Goal: Use online tool/utility: Utilize a website feature to perform a specific function

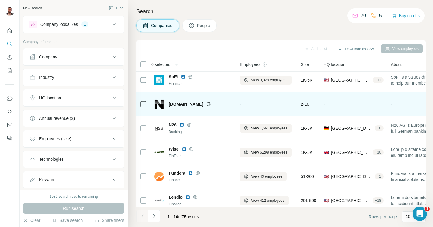
scroll to position [106, 1]
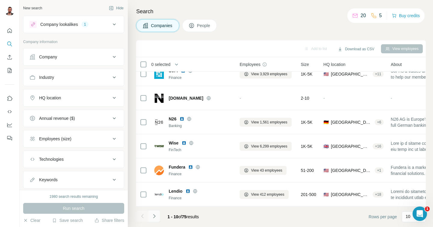
click at [152, 216] on icon "Navigate to next page" at bounding box center [154, 216] width 6 height 6
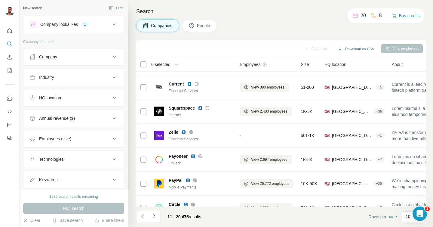
scroll to position [0, 1]
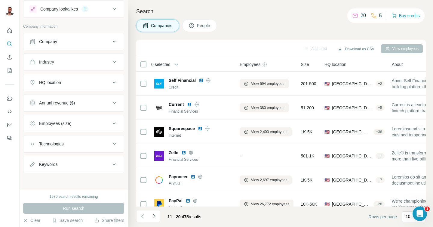
click at [93, 122] on div "Employees (size)" at bounding box center [69, 123] width 81 height 6
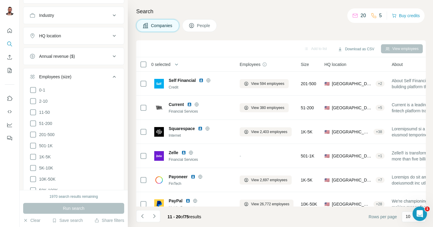
scroll to position [63, 0]
click at [35, 154] on icon at bounding box center [32, 156] width 7 height 7
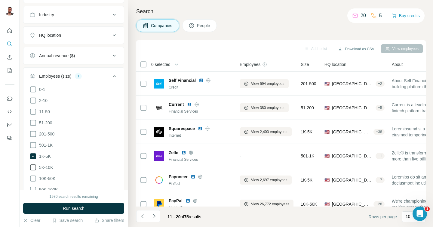
click at [33, 167] on icon at bounding box center [32, 167] width 7 height 7
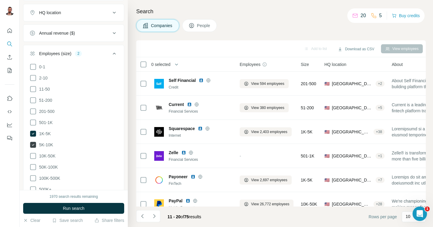
scroll to position [93, 0]
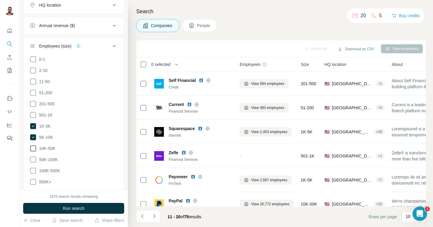
click at [35, 147] on icon at bounding box center [32, 148] width 7 height 7
click at [35, 158] on icon at bounding box center [32, 159] width 7 height 7
click at [34, 169] on icon at bounding box center [32, 170] width 7 height 7
click at [33, 178] on icon at bounding box center [32, 181] width 7 height 7
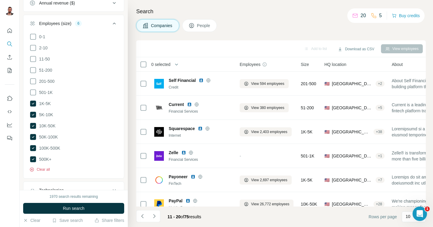
scroll to position [116, 0]
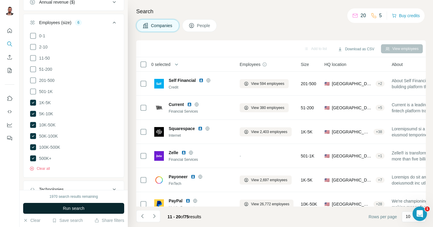
click at [82, 205] on button "Run search" at bounding box center [73, 208] width 101 height 11
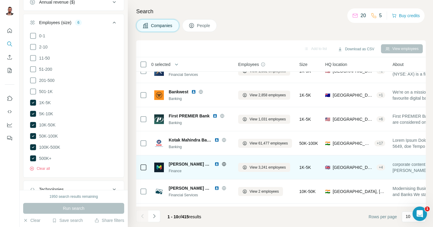
scroll to position [0, 3]
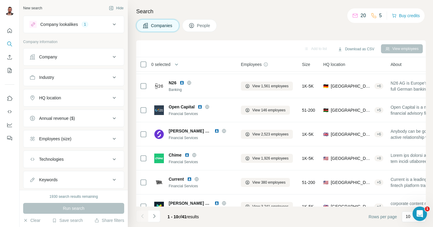
scroll to position [47, 0]
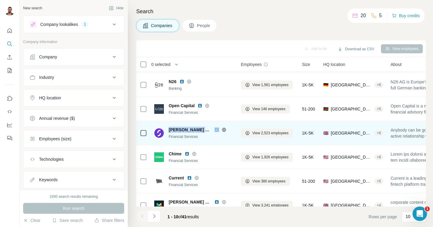
drag, startPoint x: 170, startPoint y: 128, endPoint x: 199, endPoint y: 126, distance: 29.5
click at [199, 127] on div "Starling Bank" at bounding box center [201, 130] width 65 height 6
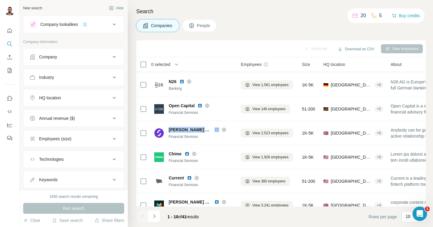
copy span "Starling Bank"
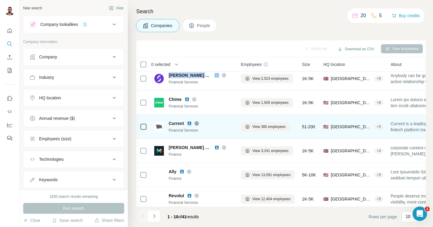
scroll to position [102, 0]
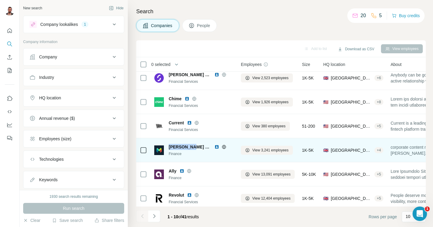
drag, startPoint x: 168, startPoint y: 146, endPoint x: 195, endPoint y: 147, distance: 27.1
click at [195, 147] on div "Monzo Bank Finance" at bounding box center [193, 150] width 79 height 13
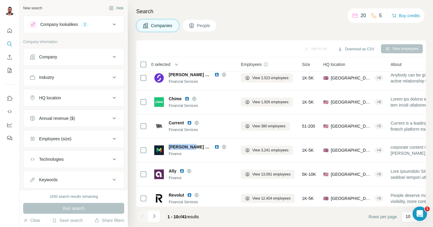
copy span "[PERSON_NAME] Bank"
